Goal: Transaction & Acquisition: Book appointment/travel/reservation

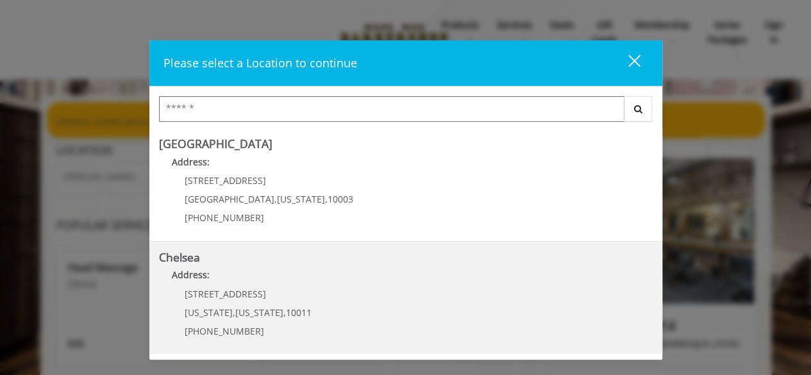
scroll to position [198, 0]
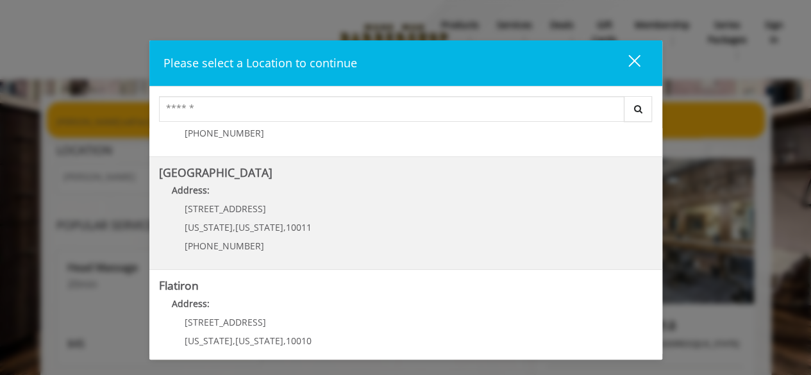
click at [316, 212] on Street "[GEOGRAPHIC_DATA] Address: [STREET_ADDRESS][US_STATE][US_STATE] (646) 850-0041" at bounding box center [406, 214] width 494 height 94
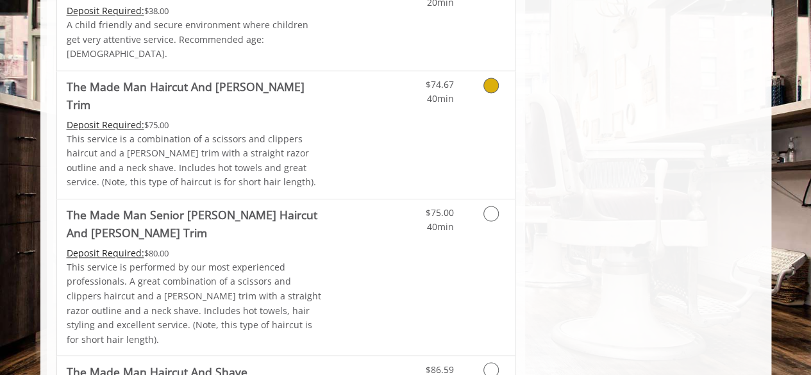
click at [404, 128] on div "$74.67 40min" at bounding box center [457, 135] width 115 height 128
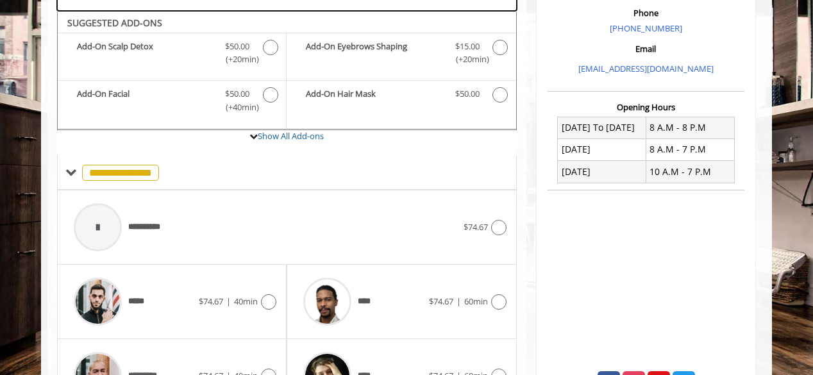
scroll to position [386, 0]
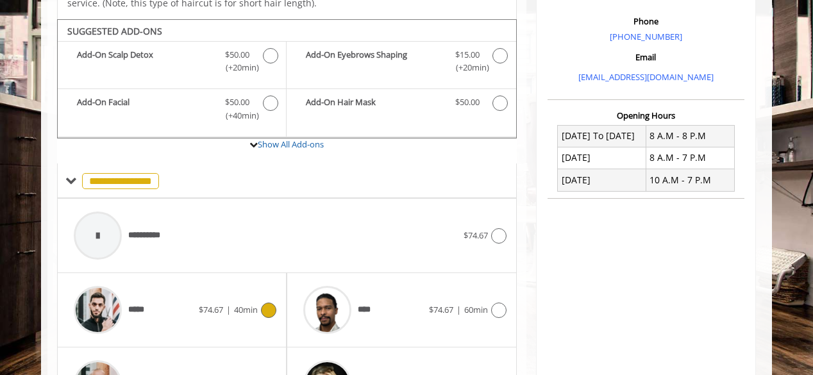
click at [234, 280] on div "***** $74.67 | 40min" at bounding box center [171, 310] width 209 height 61
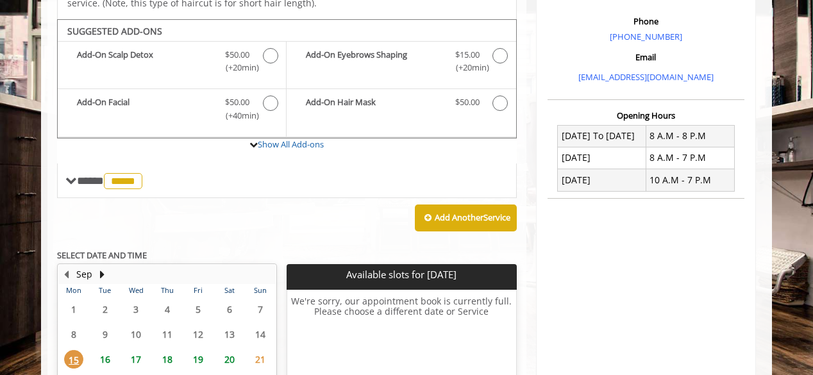
click at [108, 350] on span "16" at bounding box center [105, 359] width 19 height 19
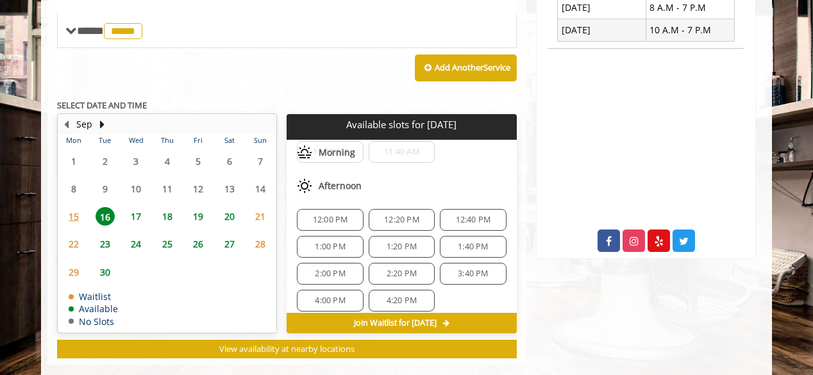
scroll to position [121, 0]
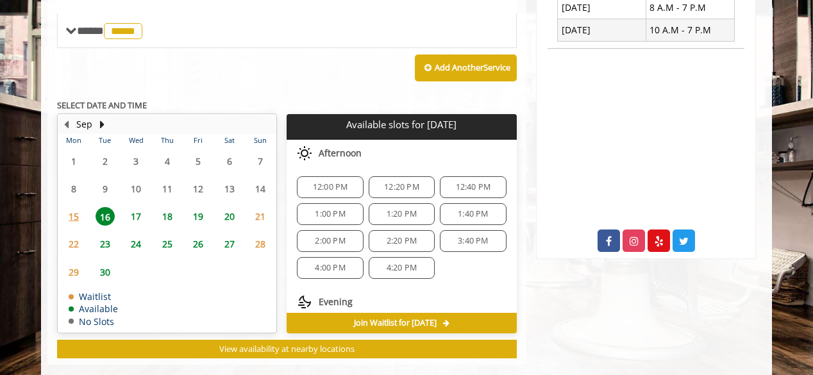
click at [325, 263] on span "4:00 PM" at bounding box center [330, 268] width 30 height 10
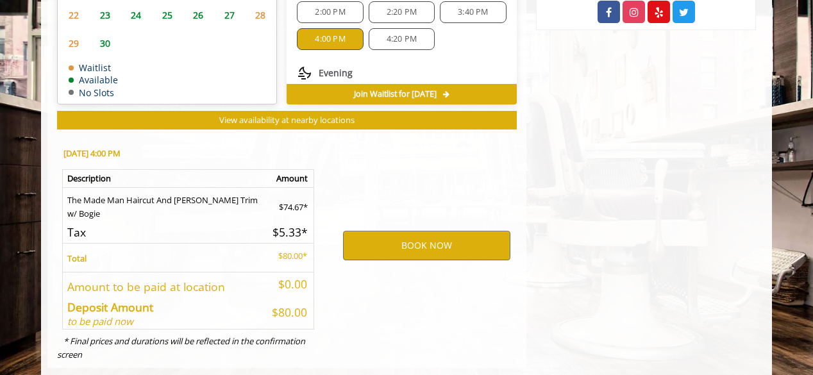
scroll to position [767, 0]
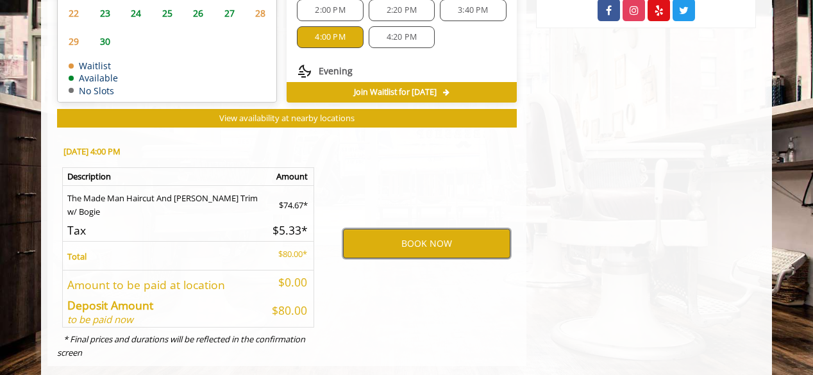
click at [376, 229] on button "BOOK NOW" at bounding box center [426, 244] width 167 height 30
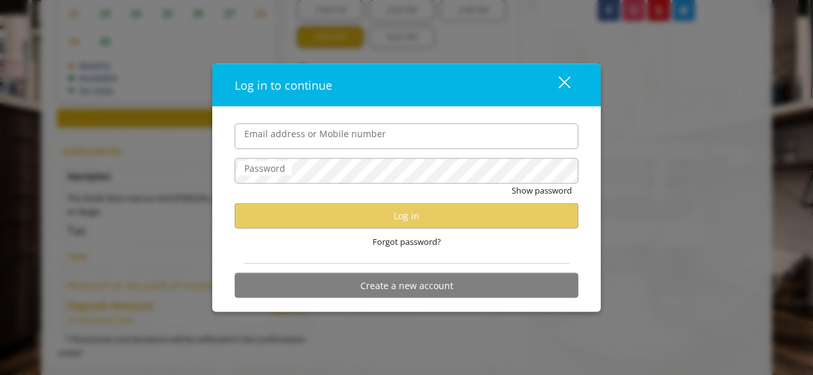
type input "**********"
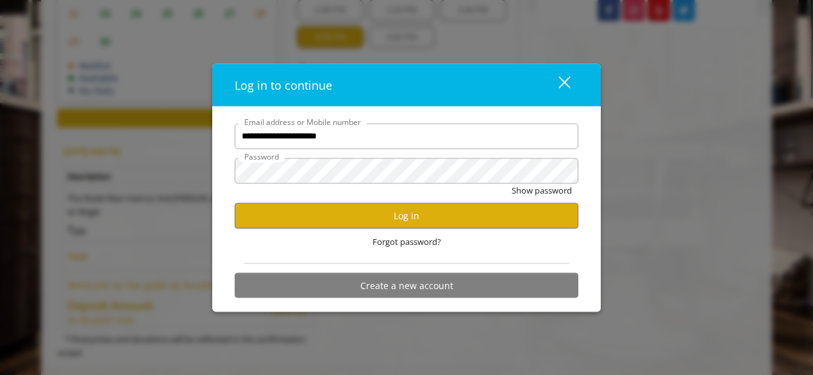
scroll to position [0, 0]
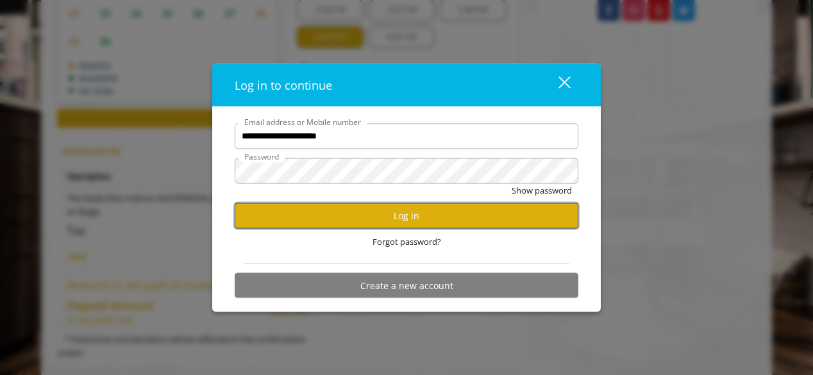
click at [341, 216] on button "Log in" at bounding box center [407, 215] width 344 height 25
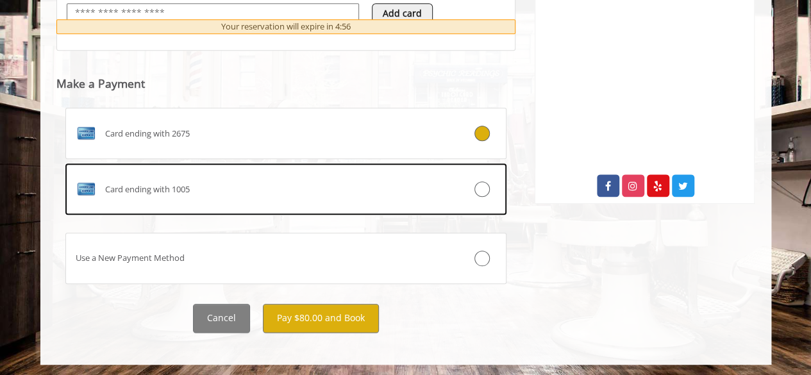
scroll to position [590, 0]
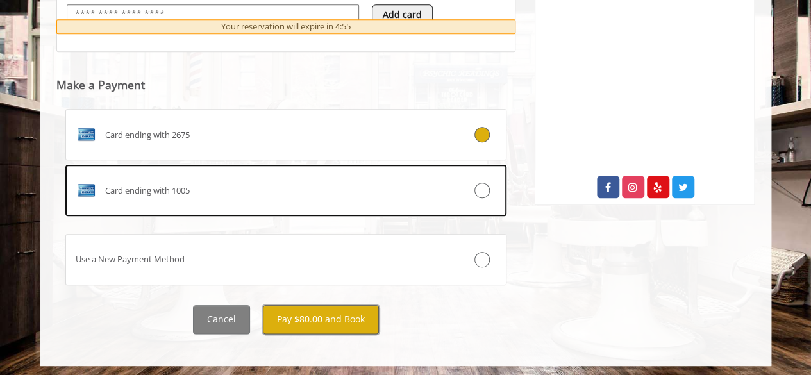
click at [320, 311] on button "Pay $80.00 and Book" at bounding box center [321, 319] width 116 height 29
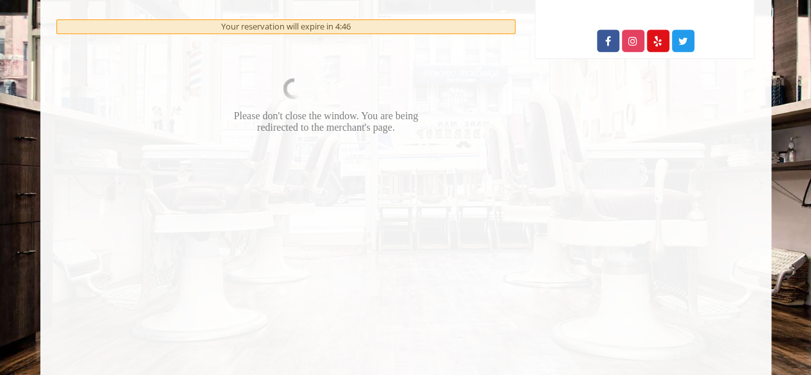
scroll to position [810, 0]
